Goal: Find specific page/section: Find specific page/section

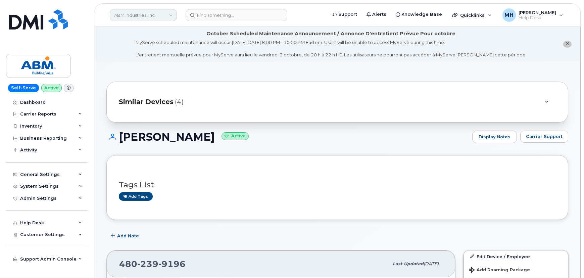
click at [139, 20] on link "ABM Industries, Inc." at bounding box center [143, 15] width 67 height 12
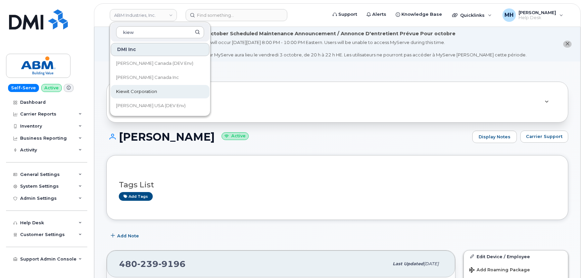
type input "kiew"
click at [138, 87] on link "Kiewit Corporation" at bounding box center [160, 91] width 99 height 13
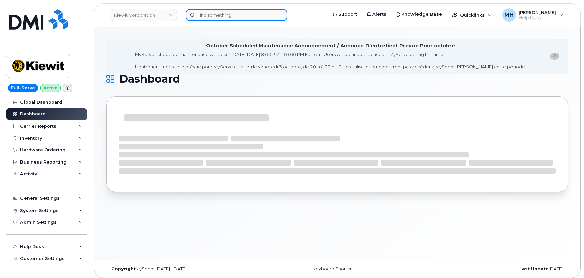
click at [217, 20] on div at bounding box center [254, 15] width 137 height 12
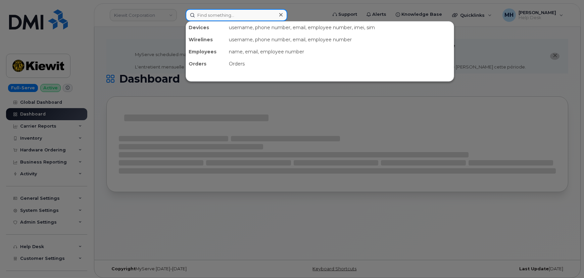
paste input "[PHONE_NUMBER]"
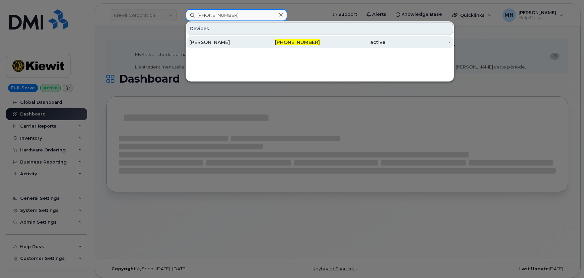
type input "[PHONE_NUMBER]"
click at [215, 40] on div "[PERSON_NAME]" at bounding box center [221, 42] width 65 height 7
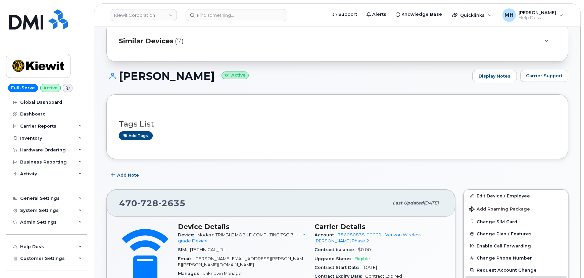
scroll to position [91, 0]
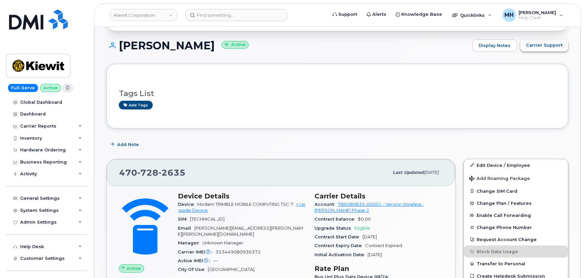
click at [543, 47] on span "Carrier Support" at bounding box center [544, 45] width 37 height 6
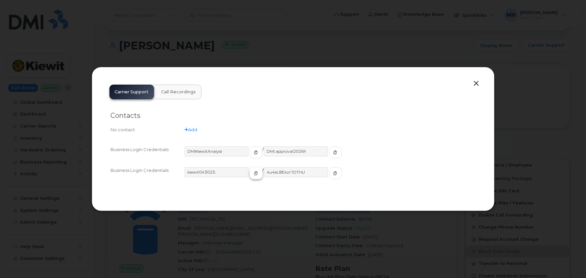
click at [253, 173] on span "button" at bounding box center [256, 173] width 6 height 6
click at [333, 172] on span "button" at bounding box center [336, 173] width 6 height 6
click at [479, 84] on button "button" at bounding box center [477, 83] width 10 height 9
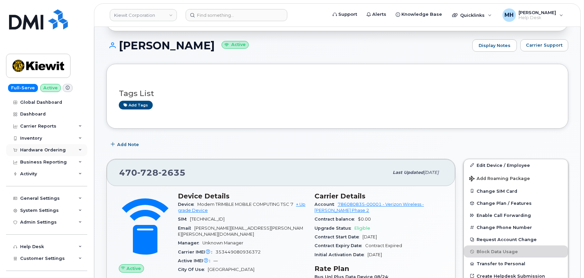
click at [33, 150] on div "Hardware Ordering" at bounding box center [43, 149] width 46 height 5
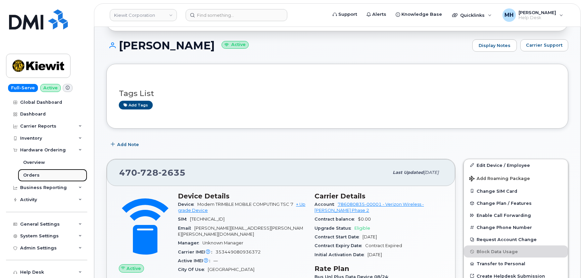
click at [38, 176] on link "Orders" at bounding box center [53, 175] width 70 height 13
click at [38, 176] on div "Orders" at bounding box center [31, 175] width 16 height 6
